Goal: Navigation & Orientation: Find specific page/section

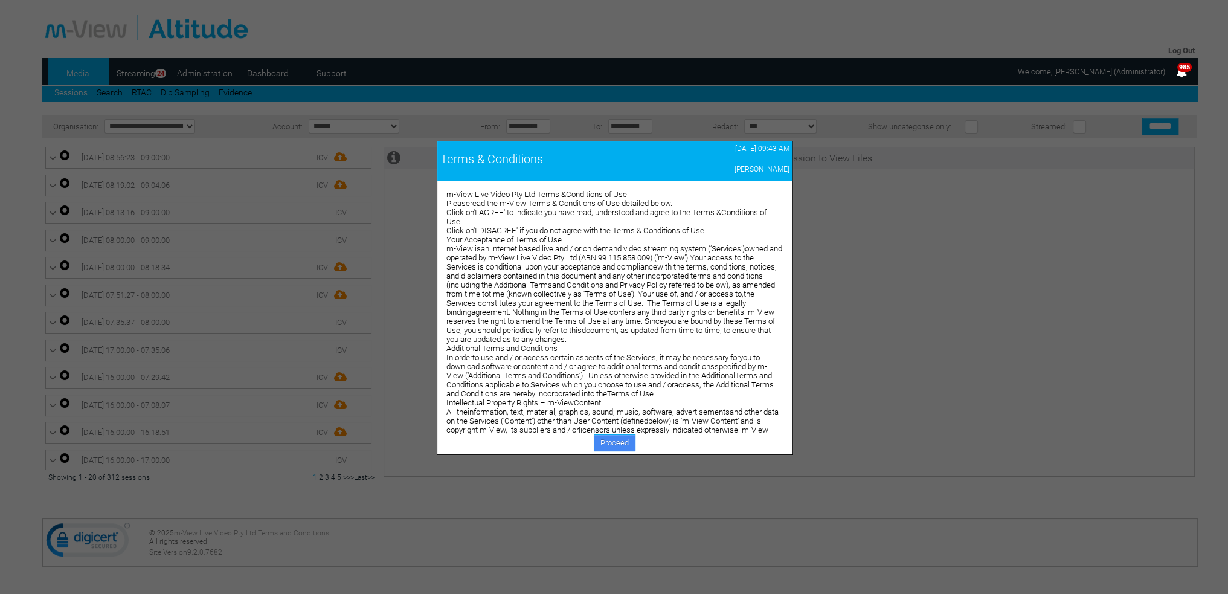
click at [601, 441] on link "Proceed" at bounding box center [615, 442] width 42 height 17
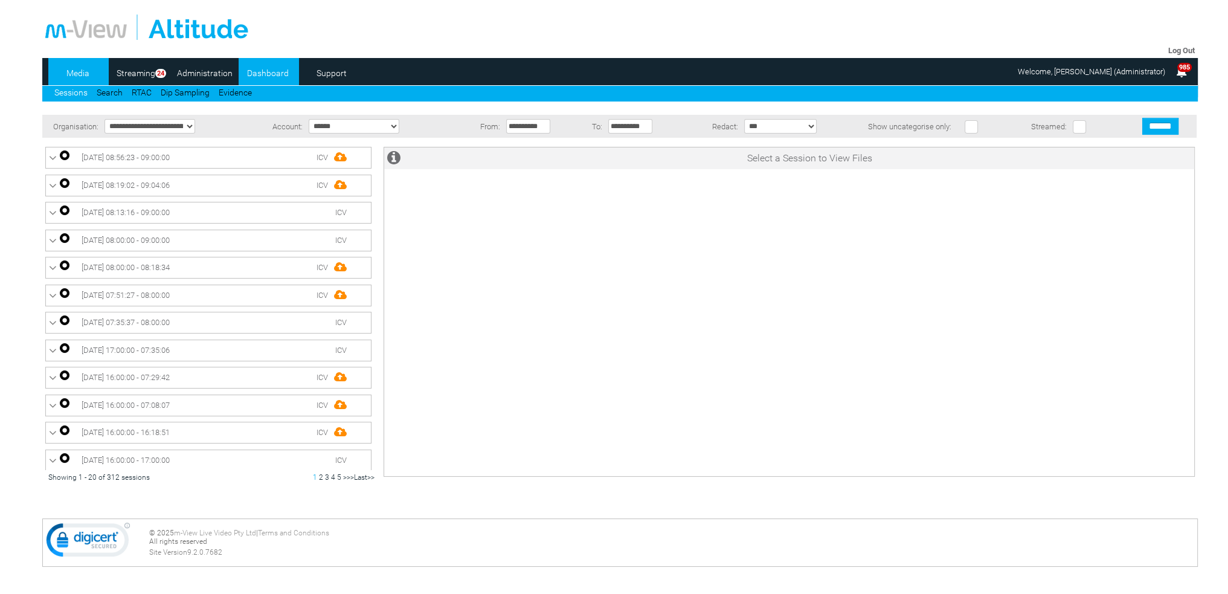
click at [280, 71] on link "Dashboard" at bounding box center [267, 73] width 59 height 18
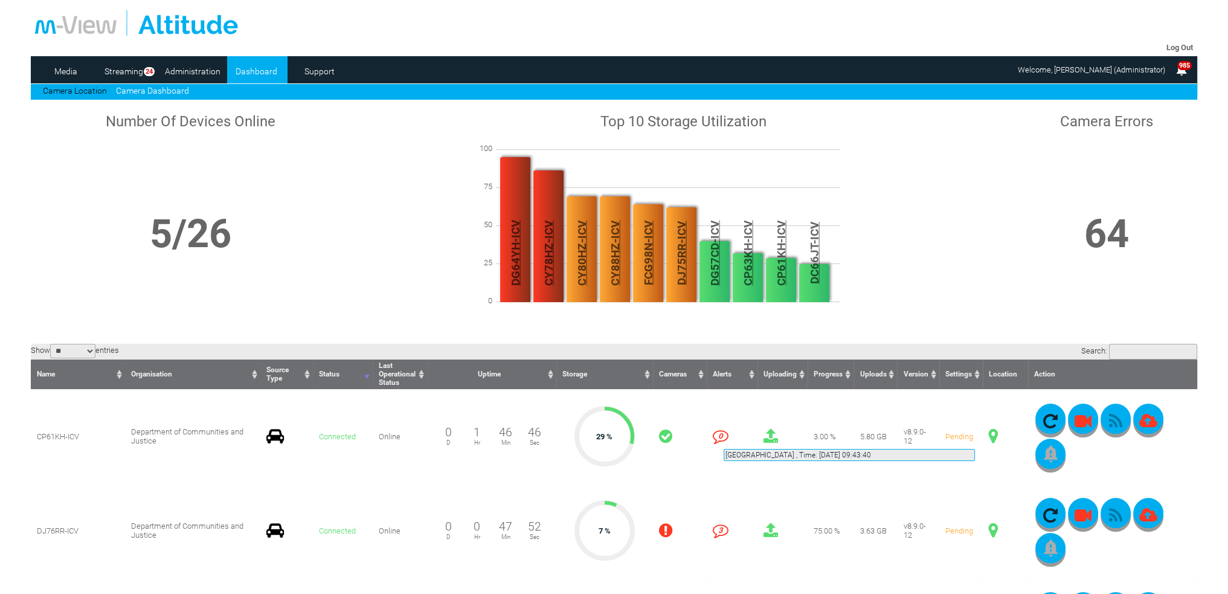
click at [988, 434] on span at bounding box center [992, 436] width 9 height 16
